Goal: Find specific page/section: Find specific page/section

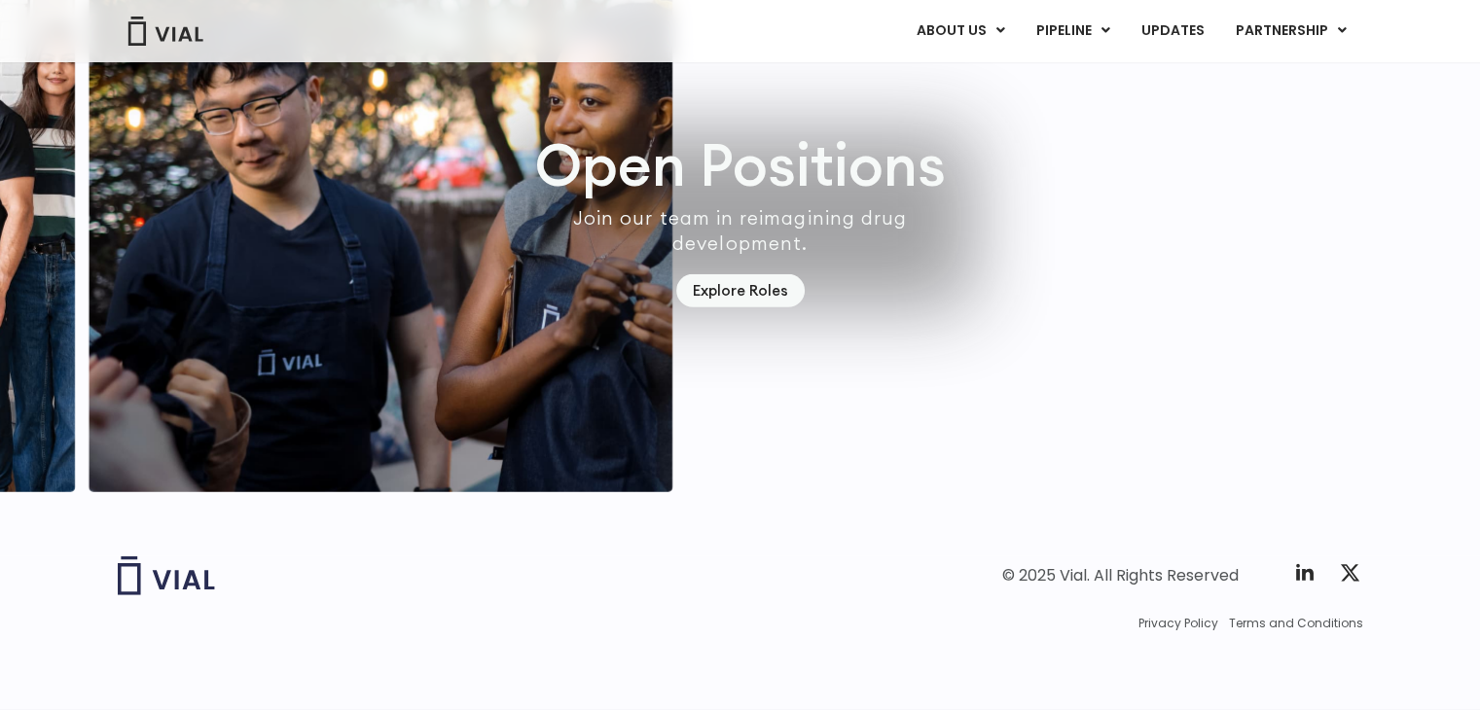
scroll to position [5688, 0]
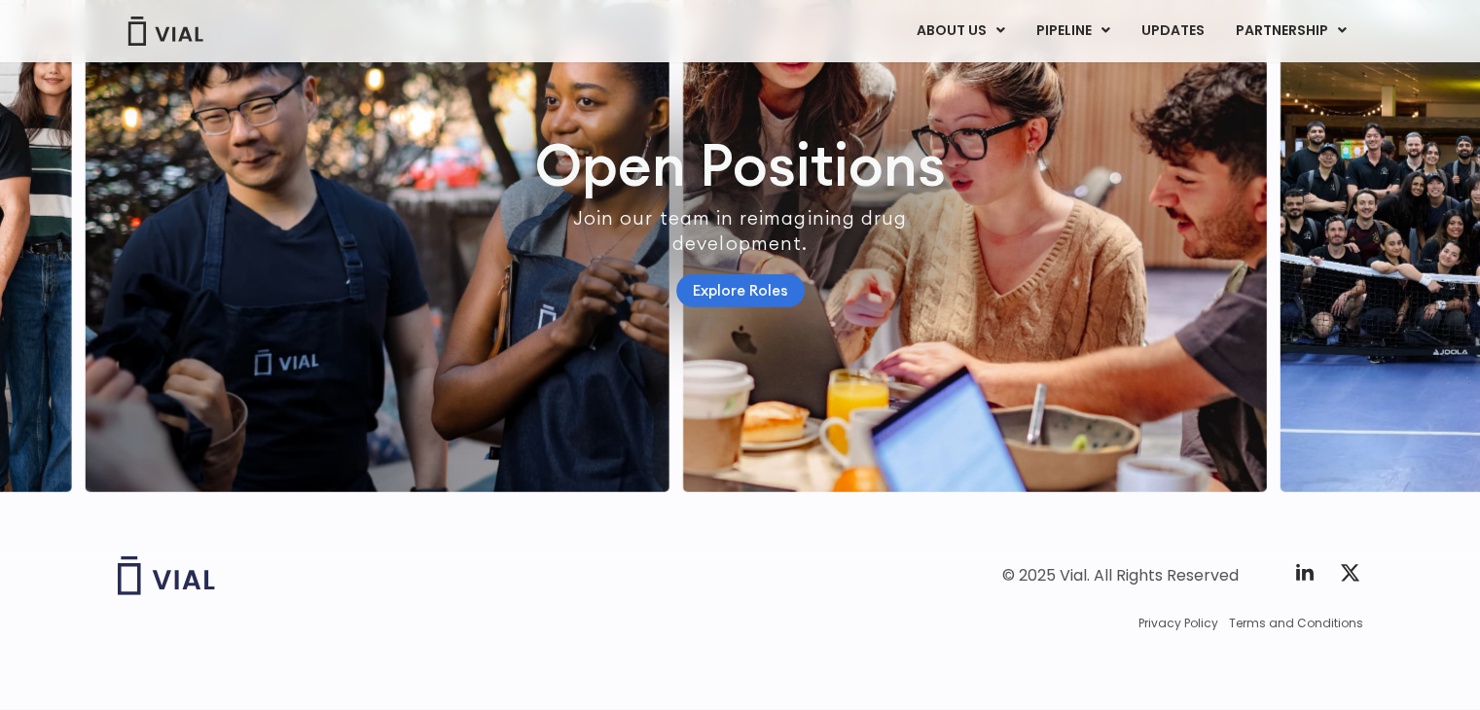
click at [753, 285] on link "Explore Roles" at bounding box center [740, 291] width 128 height 34
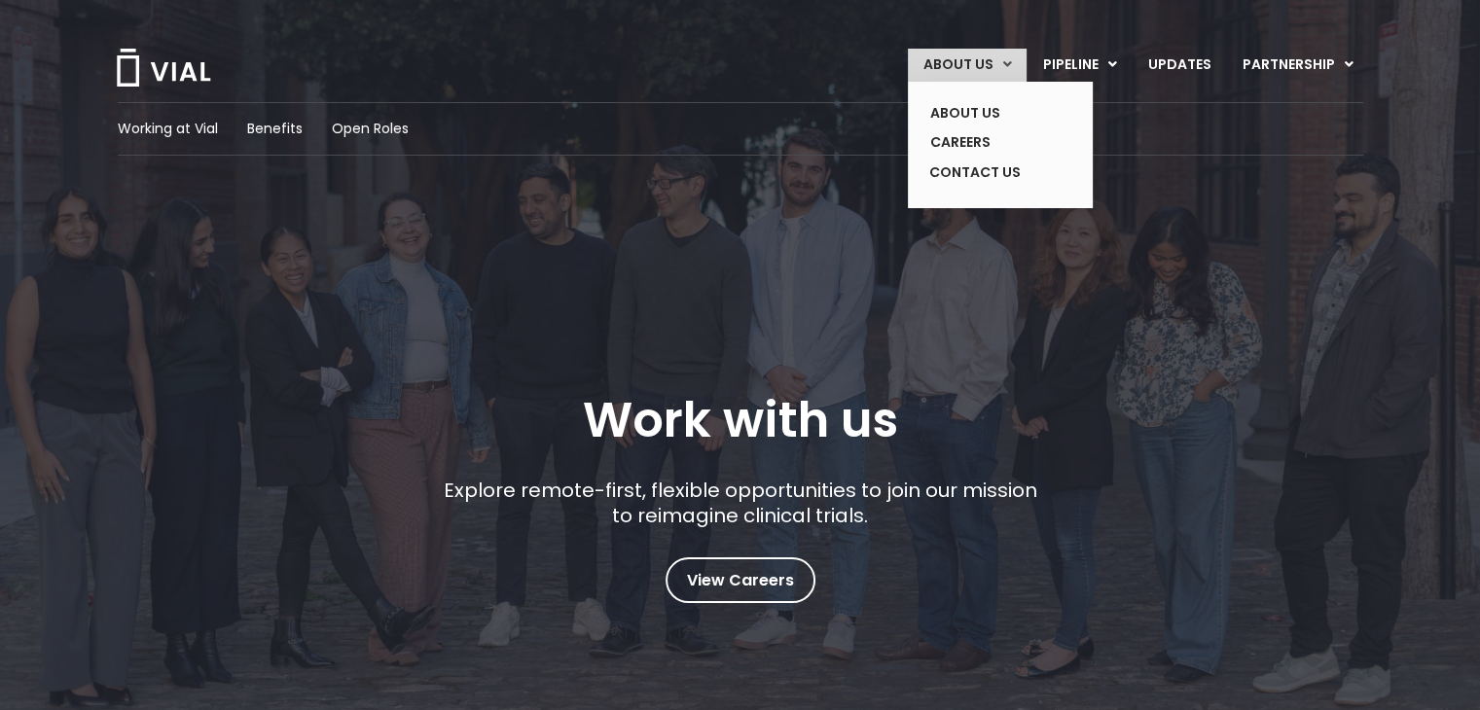
click at [977, 57] on link "ABOUT US" at bounding box center [967, 65] width 119 height 33
click at [1002, 110] on link "ABOUT US" at bounding box center [985, 113] width 142 height 30
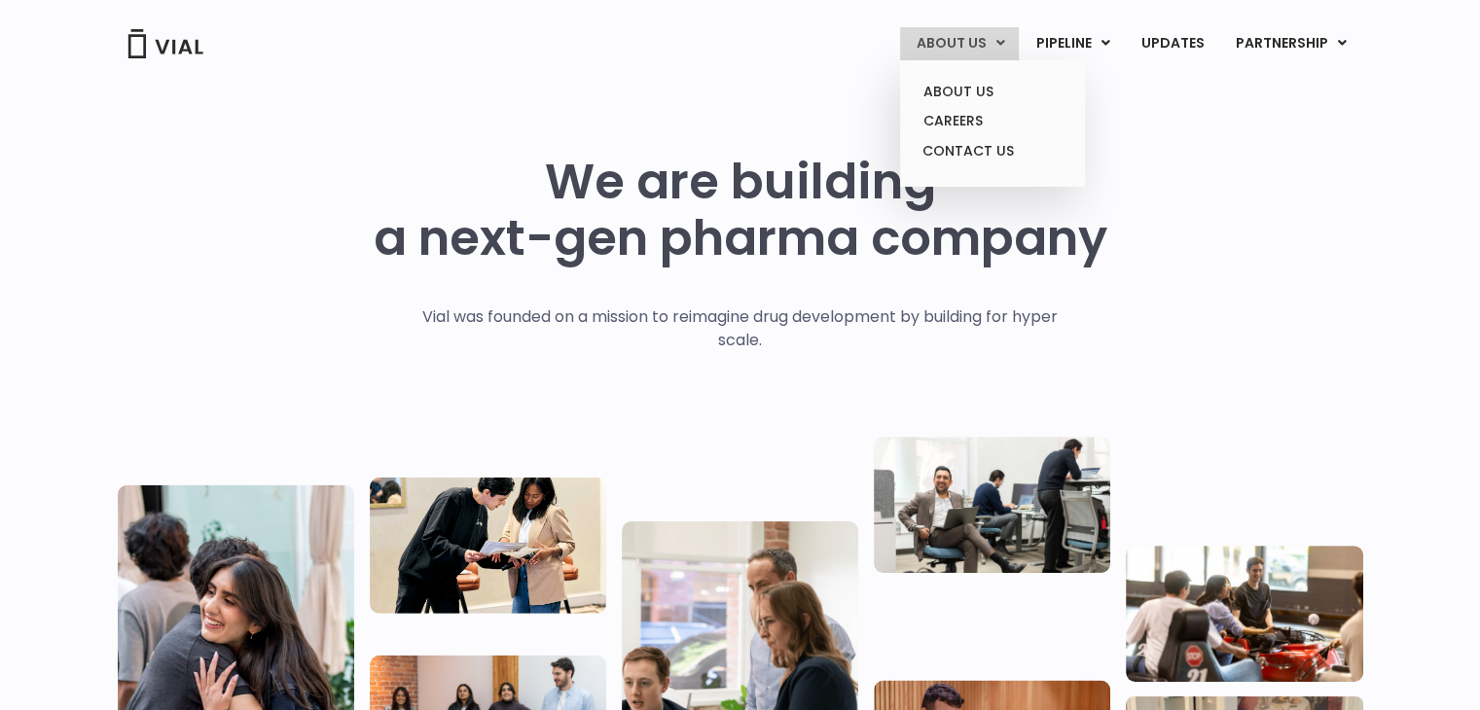
click at [964, 47] on link "ABOUT US" at bounding box center [959, 43] width 119 height 33
click at [994, 87] on link "ABOUT US" at bounding box center [992, 92] width 170 height 30
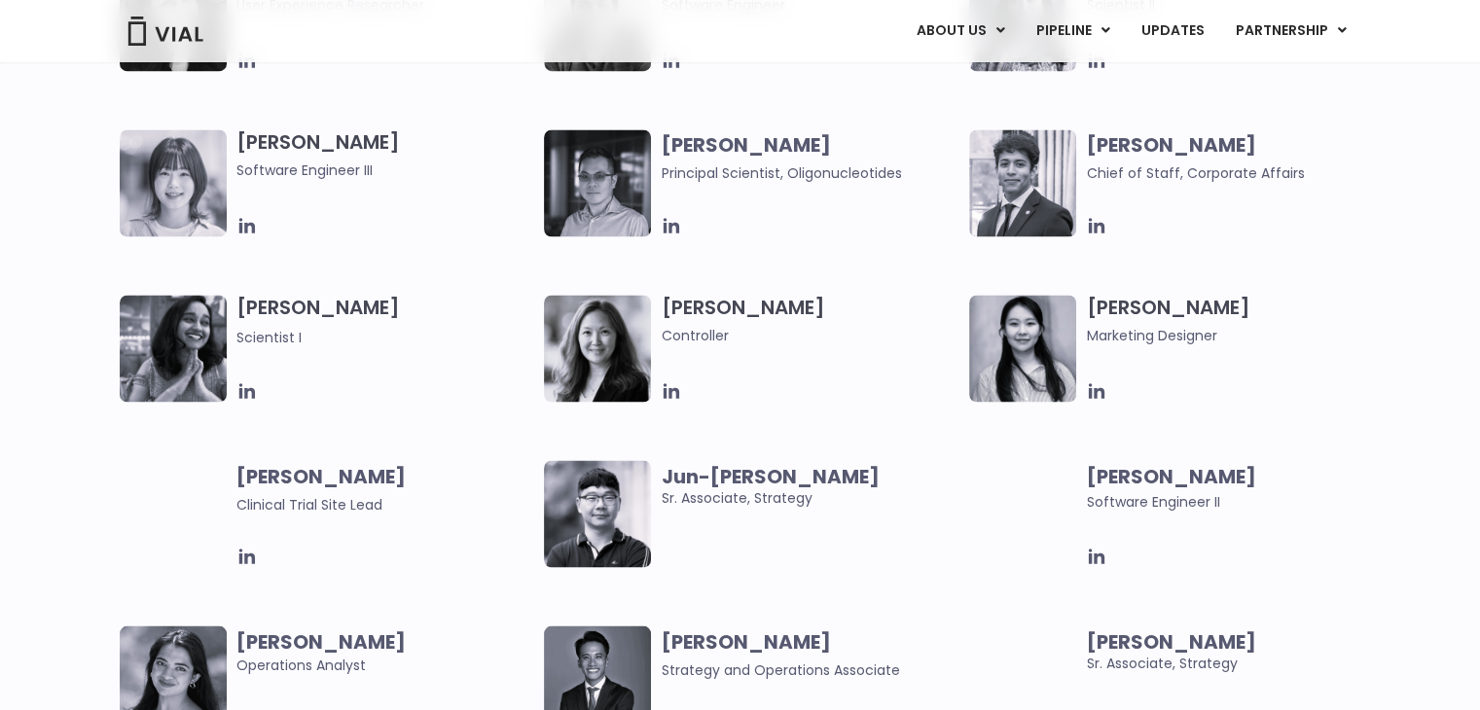
scroll to position [3325, 0]
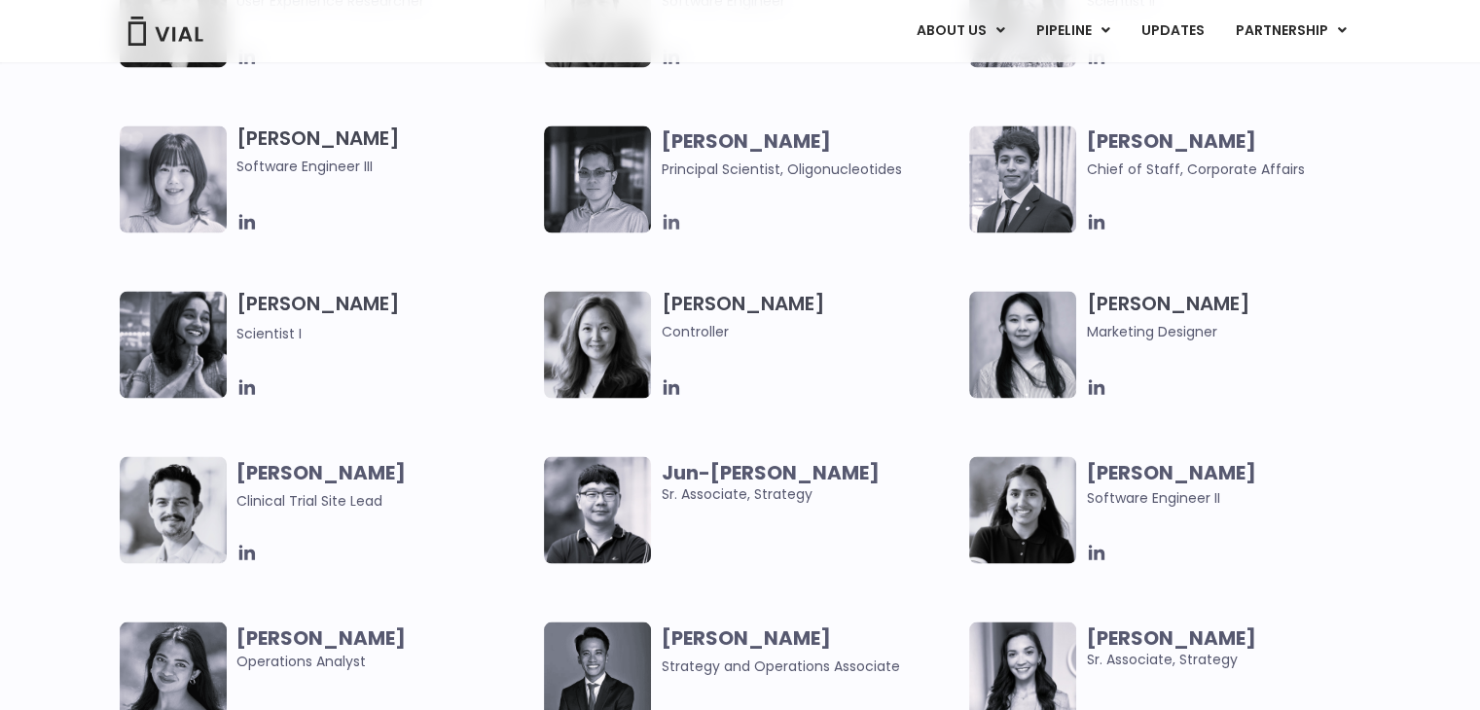
click at [669, 219] on icon at bounding box center [671, 222] width 16 height 16
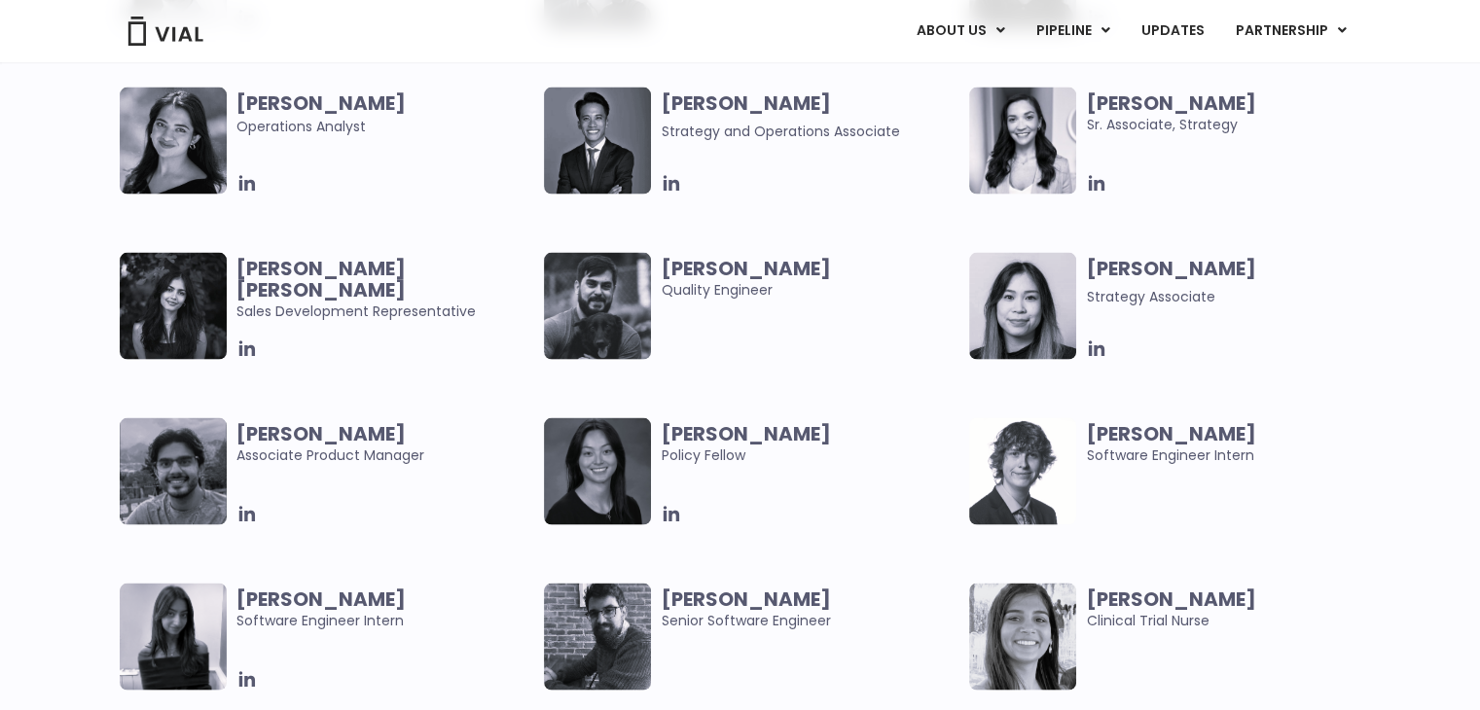
scroll to position [3860, 0]
